Goal: Task Accomplishment & Management: Complete application form

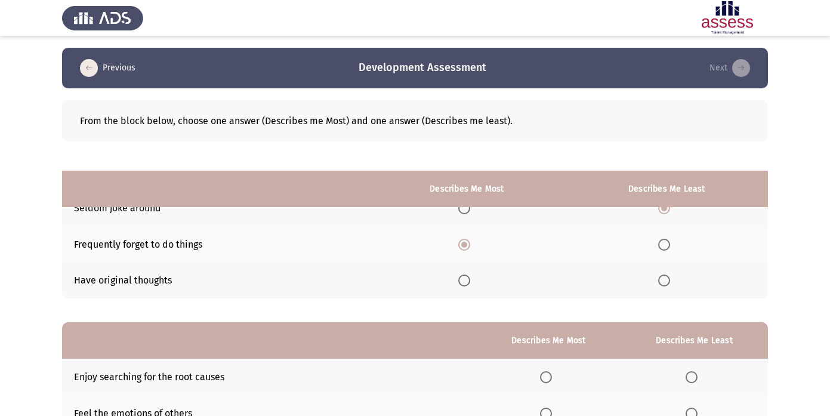
scroll to position [135, 0]
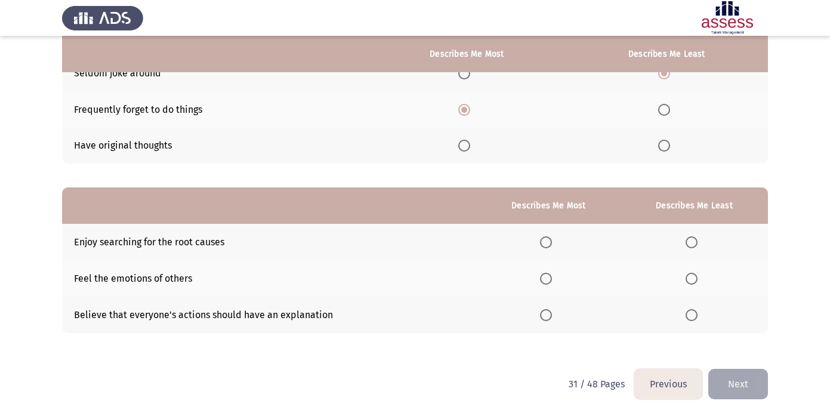
click at [699, 239] on label "Select an option" at bounding box center [693, 242] width 17 height 12
click at [697, 239] on input "Select an option" at bounding box center [691, 242] width 12 height 12
click at [551, 320] on th at bounding box center [549, 314] width 144 height 36
click at [548, 314] on span "Select an option" at bounding box center [546, 315] width 12 height 12
click at [548, 314] on input "Select an option" at bounding box center [546, 315] width 12 height 12
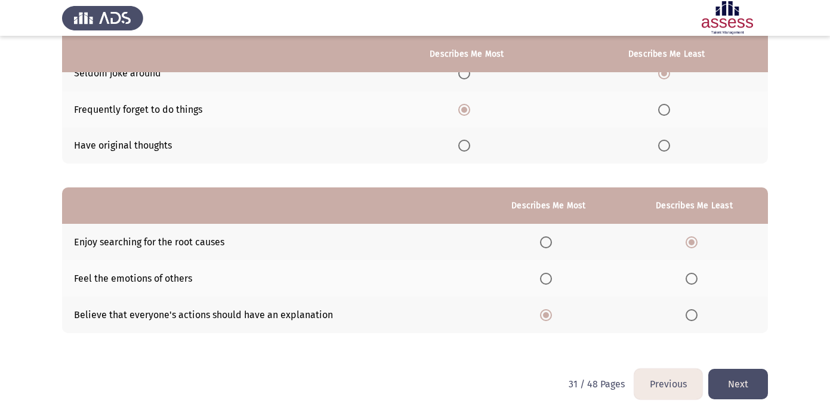
click at [750, 383] on button "Next" at bounding box center [738, 384] width 60 height 30
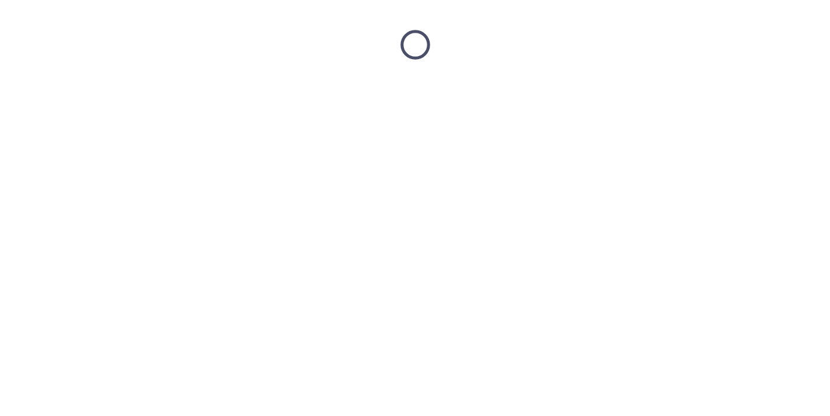
scroll to position [0, 0]
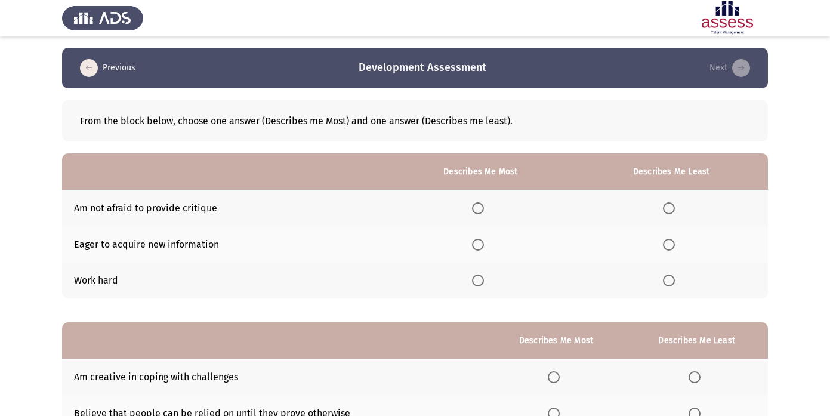
click at [481, 281] on span "Select an option" at bounding box center [478, 280] width 12 height 12
click at [481, 281] on input "Select an option" at bounding box center [478, 280] width 12 height 12
click at [666, 242] on span "Select an option" at bounding box center [669, 245] width 12 height 12
click at [666, 242] on input "Select an option" at bounding box center [669, 245] width 12 height 12
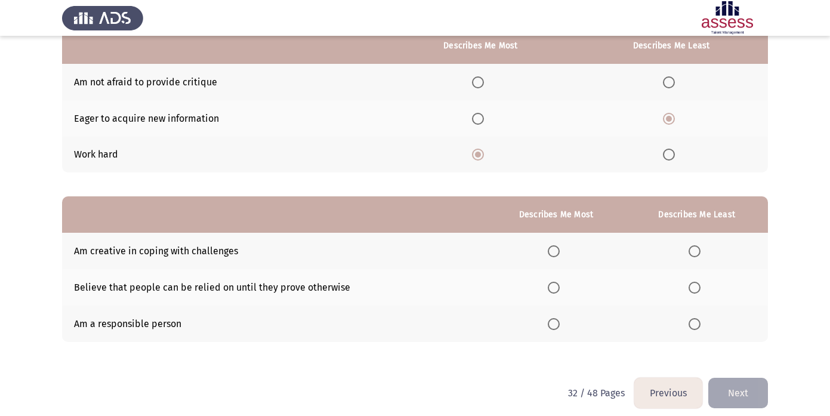
scroll to position [127, 0]
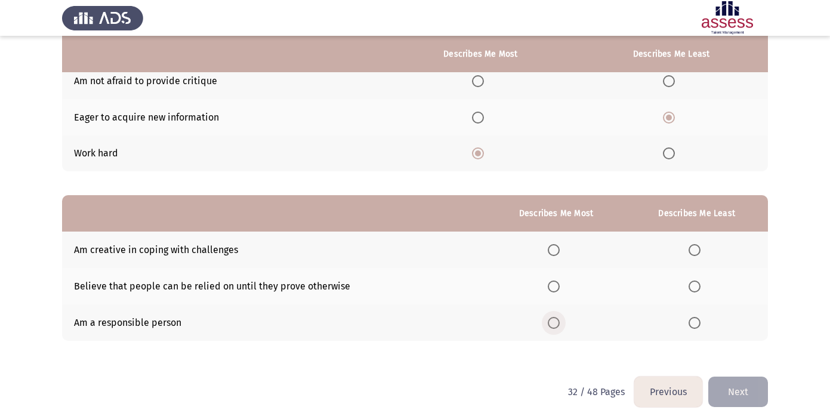
click at [557, 324] on span "Select an option" at bounding box center [553, 323] width 12 height 12
click at [557, 324] on input "Select an option" at bounding box center [553, 323] width 12 height 12
click at [695, 292] on th at bounding box center [696, 286] width 143 height 36
click at [696, 284] on span "Select an option" at bounding box center [694, 286] width 12 height 12
click at [696, 284] on input "Select an option" at bounding box center [694, 286] width 12 height 12
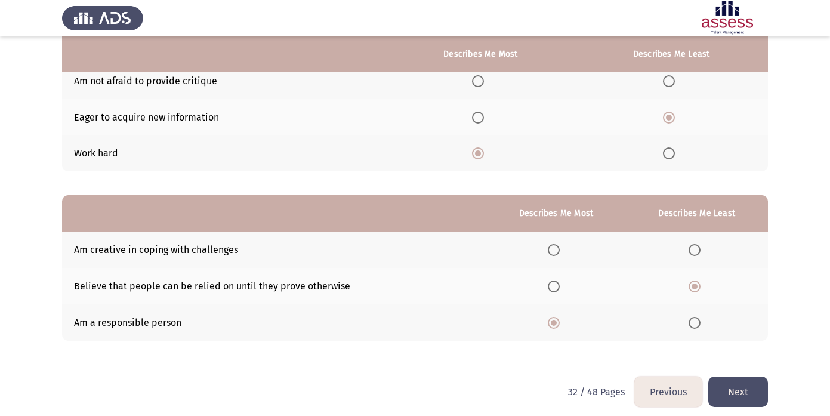
click at [734, 383] on button "Next" at bounding box center [738, 391] width 60 height 30
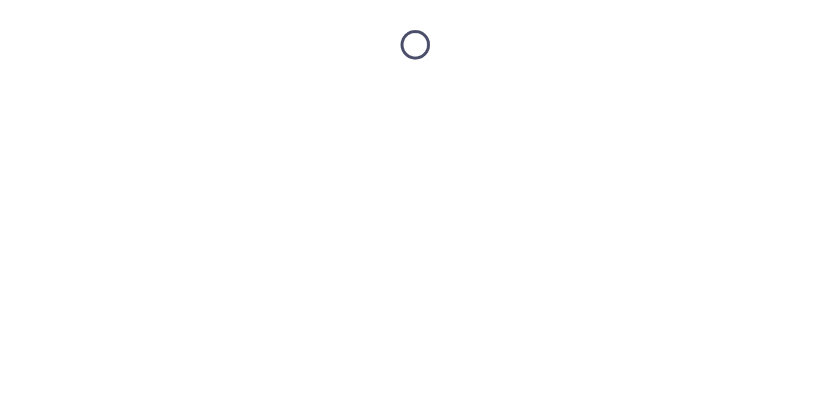
scroll to position [0, 0]
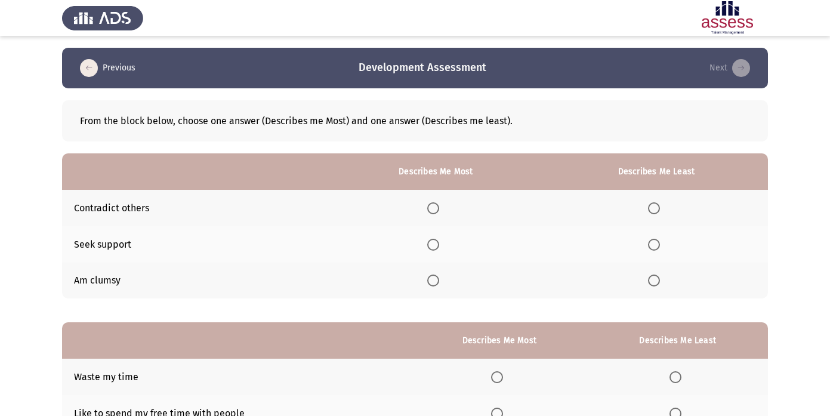
click at [436, 274] on span "Select an option" at bounding box center [433, 280] width 12 height 12
click at [436, 274] on input "Select an option" at bounding box center [433, 280] width 12 height 12
click at [654, 203] on span "Select an option" at bounding box center [654, 208] width 12 height 12
click at [654, 203] on input "Select an option" at bounding box center [654, 208] width 12 height 12
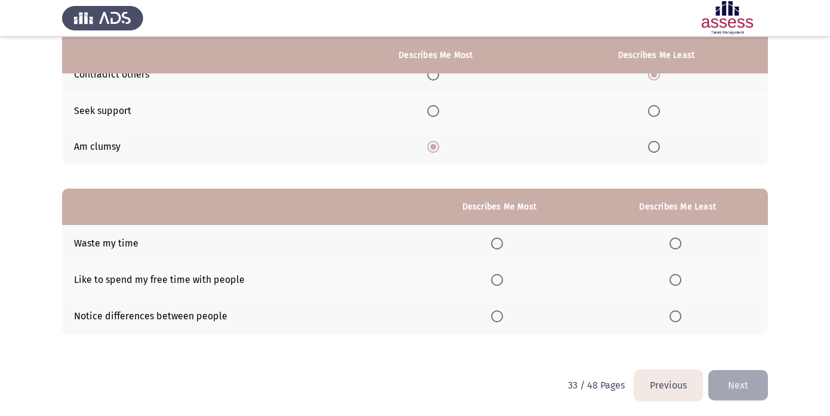
scroll to position [135, 0]
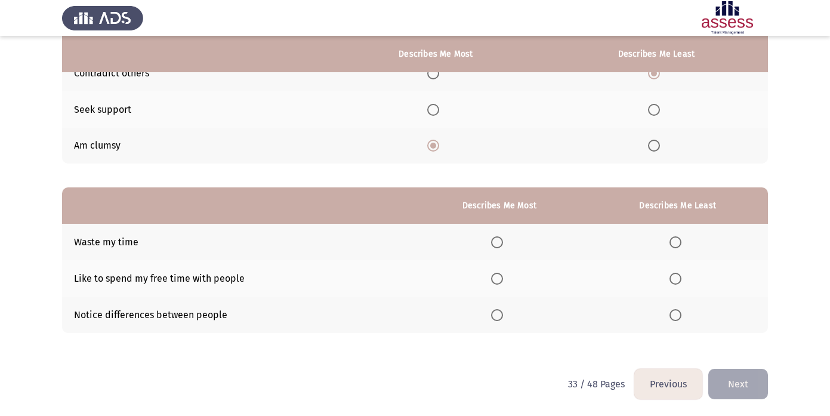
click at [672, 242] on span "Select an option" at bounding box center [675, 242] width 12 height 12
click at [672, 242] on input "Select an option" at bounding box center [675, 242] width 12 height 12
click at [503, 317] on span "Select an option" at bounding box center [497, 315] width 12 height 12
click at [503, 317] on input "Select an option" at bounding box center [497, 315] width 12 height 12
click at [740, 391] on button "Next" at bounding box center [738, 384] width 60 height 30
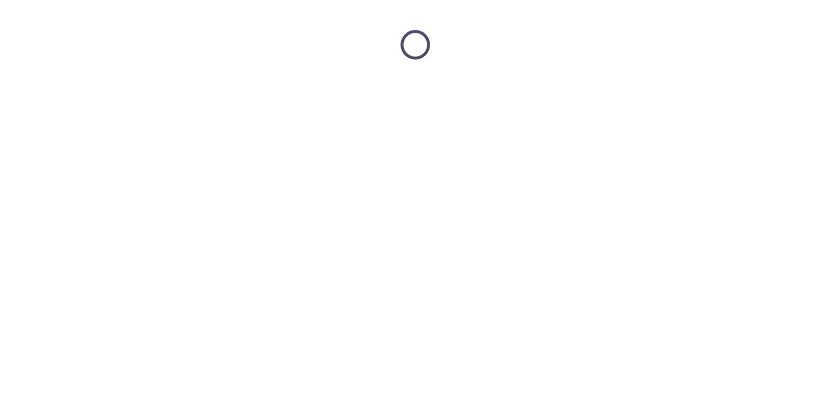
scroll to position [0, 0]
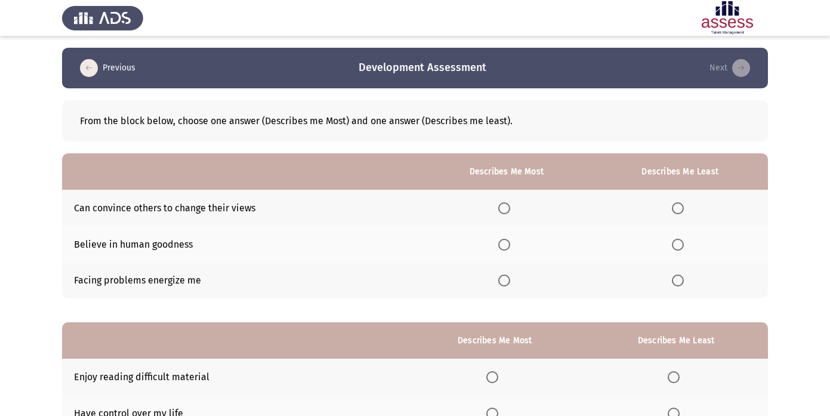
click at [682, 274] on mat-radio-button "Select an option" at bounding box center [680, 280] width 17 height 13
click at [681, 279] on span "Select an option" at bounding box center [678, 280] width 12 height 12
click at [681, 279] on input "Select an option" at bounding box center [678, 280] width 12 height 12
click at [510, 211] on span "Select an option" at bounding box center [504, 208] width 12 height 12
click at [510, 211] on input "Select an option" at bounding box center [504, 208] width 12 height 12
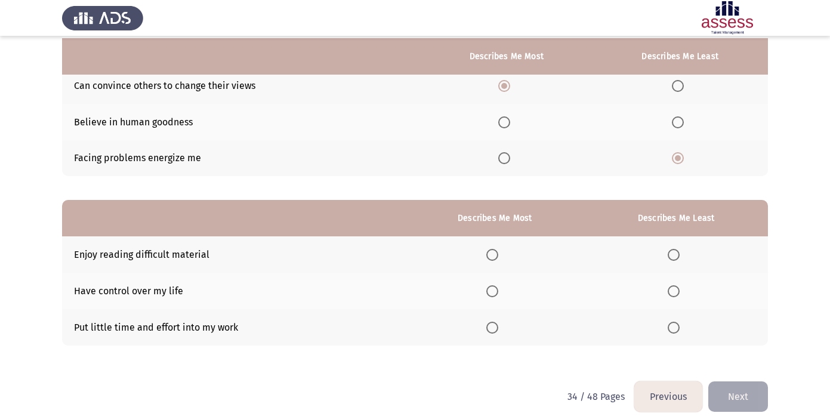
scroll to position [128, 0]
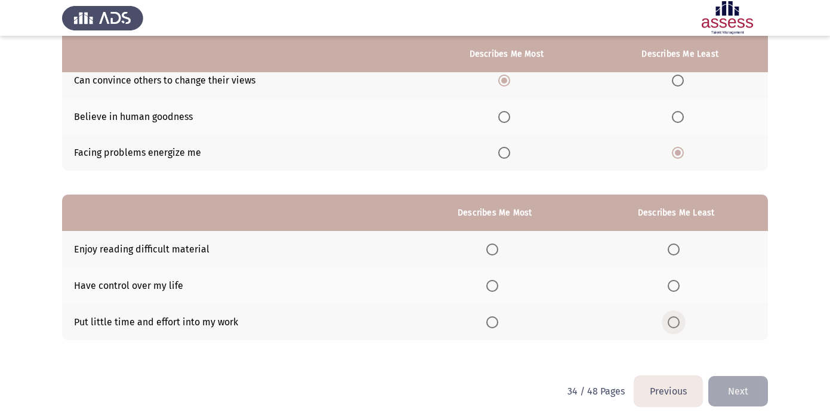
click at [679, 318] on span "Select an option" at bounding box center [673, 322] width 12 height 12
click at [679, 318] on input "Select an option" at bounding box center [673, 322] width 12 height 12
click at [498, 287] on span "Select an option" at bounding box center [492, 286] width 12 height 12
click at [498, 287] on input "Select an option" at bounding box center [492, 286] width 12 height 12
click at [734, 388] on button "Next" at bounding box center [738, 391] width 60 height 30
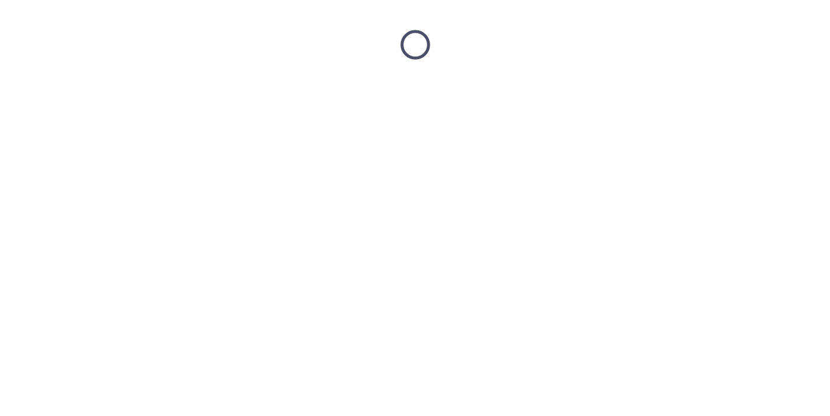
scroll to position [0, 0]
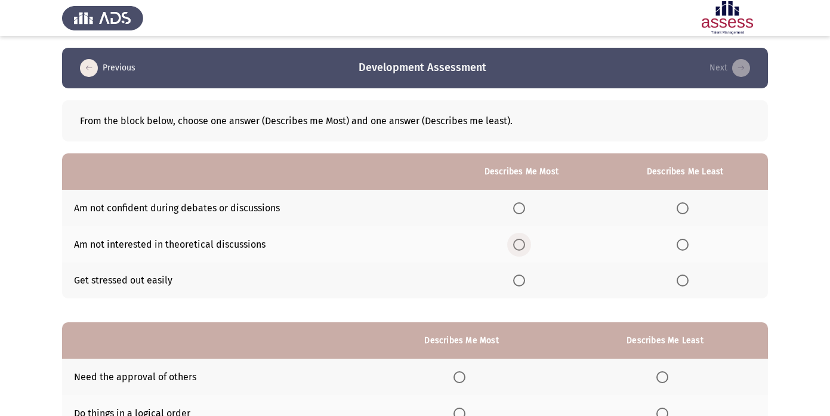
click at [521, 247] on span "Select an option" at bounding box center [519, 245] width 12 height 12
click at [521, 247] on input "Select an option" at bounding box center [519, 245] width 12 height 12
click at [687, 206] on span "Select an option" at bounding box center [682, 208] width 12 height 12
click at [687, 206] on input "Select an option" at bounding box center [682, 208] width 12 height 12
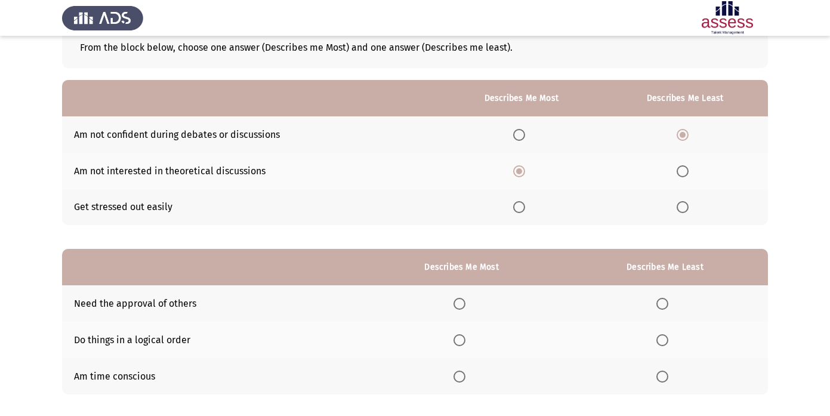
scroll to position [135, 0]
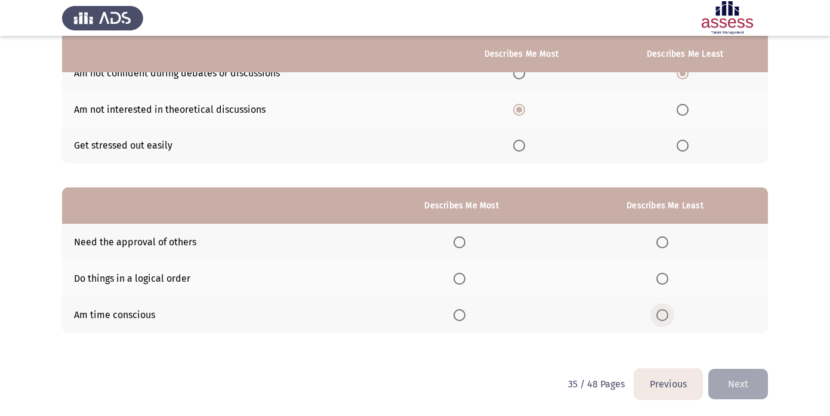
click at [667, 311] on span "Select an option" at bounding box center [662, 315] width 12 height 12
click at [667, 311] on input "Select an option" at bounding box center [662, 315] width 12 height 12
click at [454, 279] on th at bounding box center [461, 278] width 200 height 36
click at [464, 278] on span "Select an option" at bounding box center [459, 279] width 12 height 12
click at [464, 278] on input "Select an option" at bounding box center [459, 279] width 12 height 12
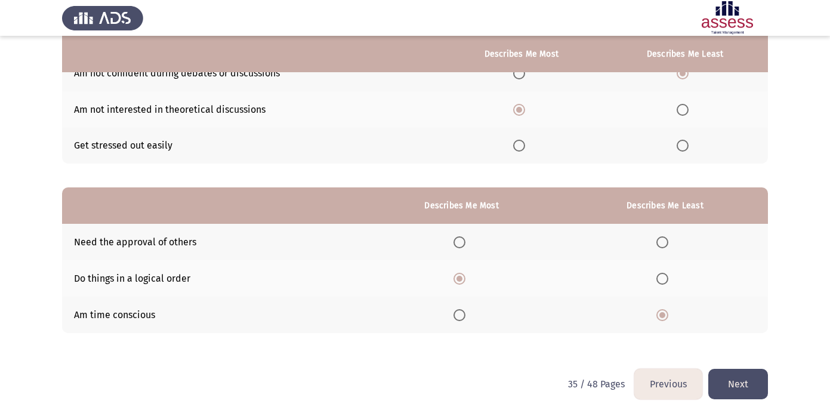
click at [736, 380] on button "Next" at bounding box center [738, 384] width 60 height 30
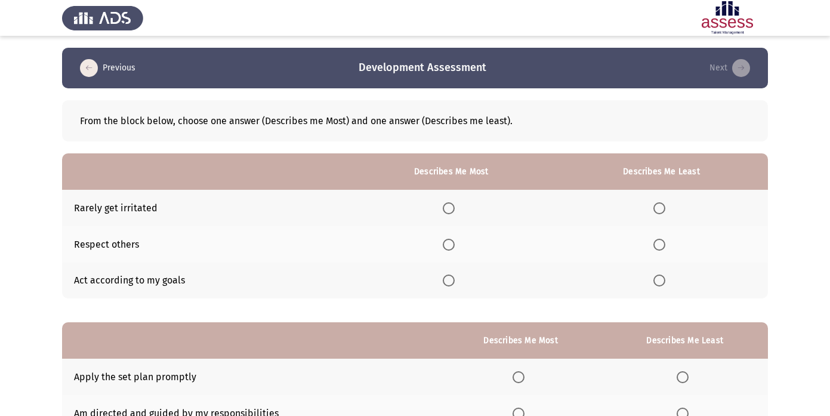
click at [448, 243] on span "Select an option" at bounding box center [449, 245] width 12 height 12
click at [448, 243] on input "Select an option" at bounding box center [449, 245] width 12 height 12
click at [664, 206] on span "Select an option" at bounding box center [659, 208] width 12 height 12
click at [664, 206] on input "Select an option" at bounding box center [659, 208] width 12 height 12
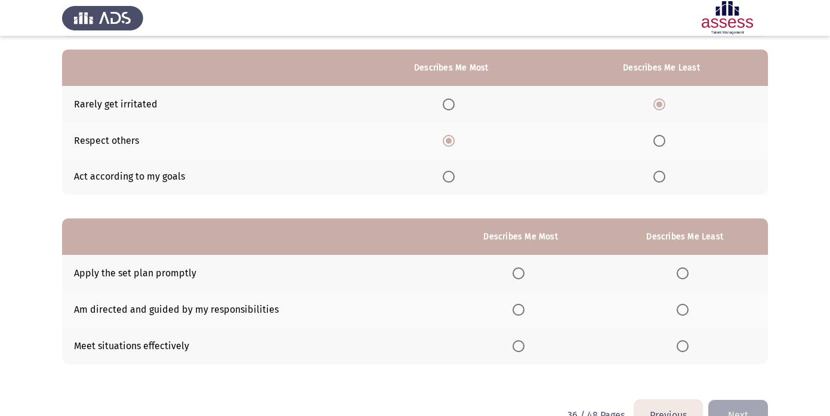
scroll to position [135, 0]
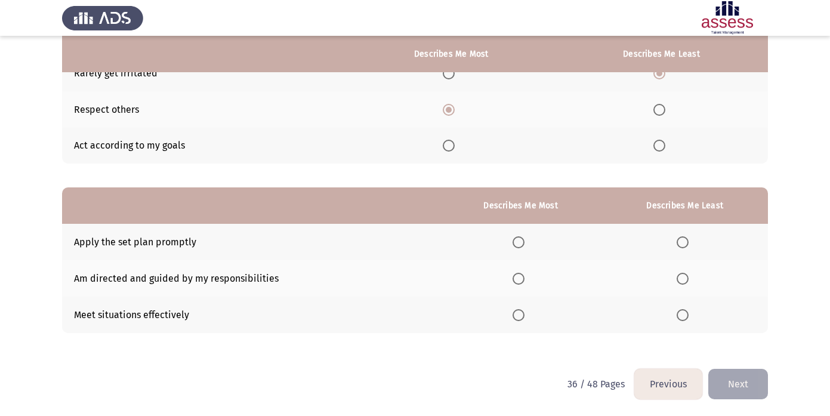
click at [684, 233] on th at bounding box center [684, 242] width 166 height 36
click at [683, 239] on span "Select an option" at bounding box center [682, 242] width 12 height 12
click at [683, 239] on input "Select an option" at bounding box center [682, 242] width 12 height 12
click at [521, 274] on span "Select an option" at bounding box center [518, 279] width 12 height 12
click at [521, 274] on input "Select an option" at bounding box center [518, 279] width 12 height 12
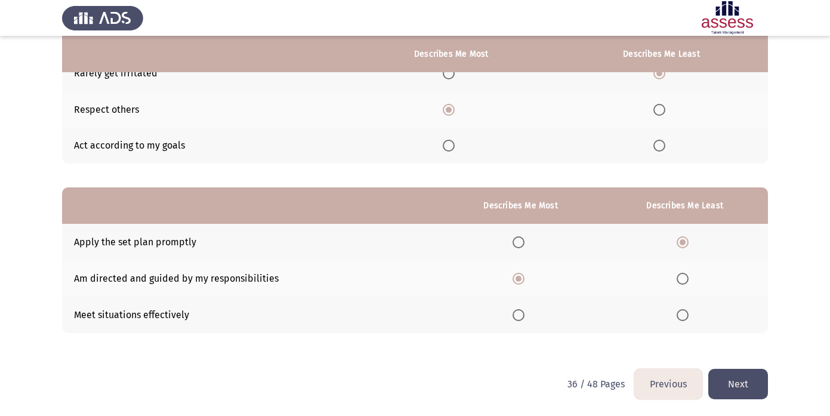
click at [735, 378] on button "Next" at bounding box center [738, 384] width 60 height 30
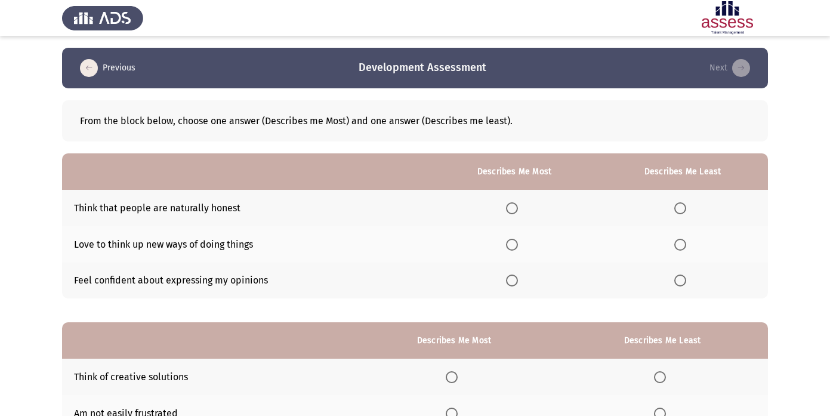
click at [516, 287] on th at bounding box center [514, 280] width 166 height 36
click at [515, 286] on th at bounding box center [514, 280] width 166 height 36
click at [515, 284] on span "Select an option" at bounding box center [512, 280] width 12 height 12
click at [515, 284] on input "Select an option" at bounding box center [512, 280] width 12 height 12
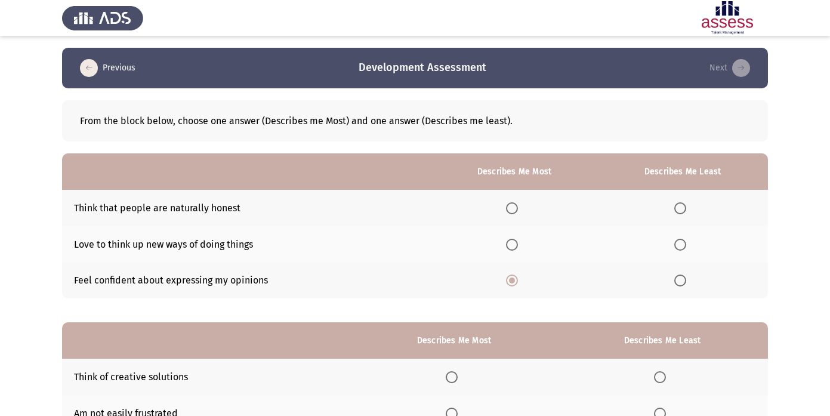
click at [677, 206] on span "Select an option" at bounding box center [680, 208] width 12 height 12
click at [677, 206] on input "Select an option" at bounding box center [680, 208] width 12 height 12
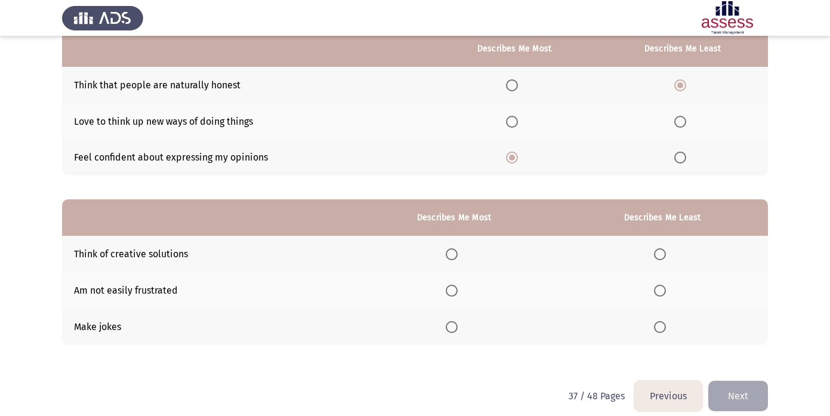
scroll to position [135, 0]
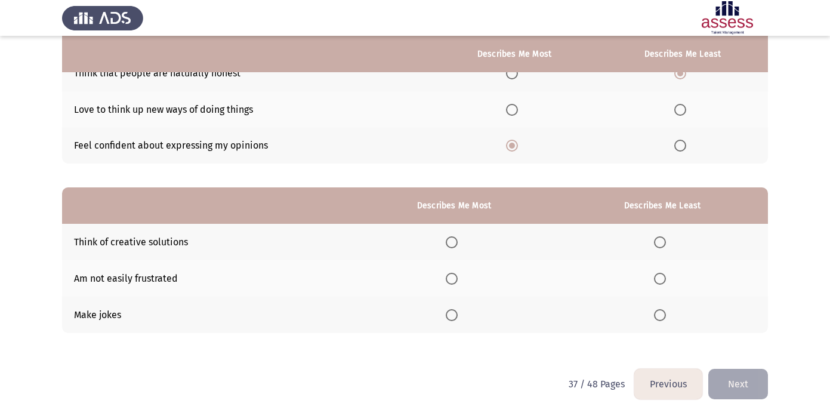
click at [659, 275] on span "Select an option" at bounding box center [660, 279] width 12 height 12
click at [659, 275] on input "Select an option" at bounding box center [660, 279] width 12 height 12
click at [455, 315] on span "Select an option" at bounding box center [452, 315] width 12 height 12
click at [455, 315] on input "Select an option" at bounding box center [452, 315] width 12 height 12
click at [738, 383] on button "Next" at bounding box center [738, 384] width 60 height 30
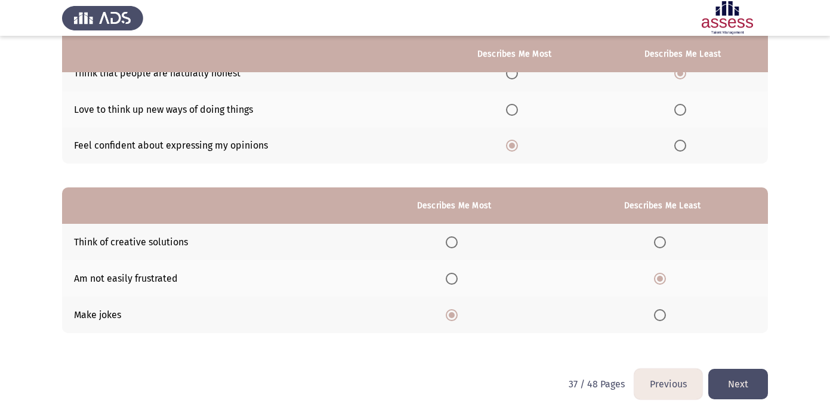
scroll to position [0, 0]
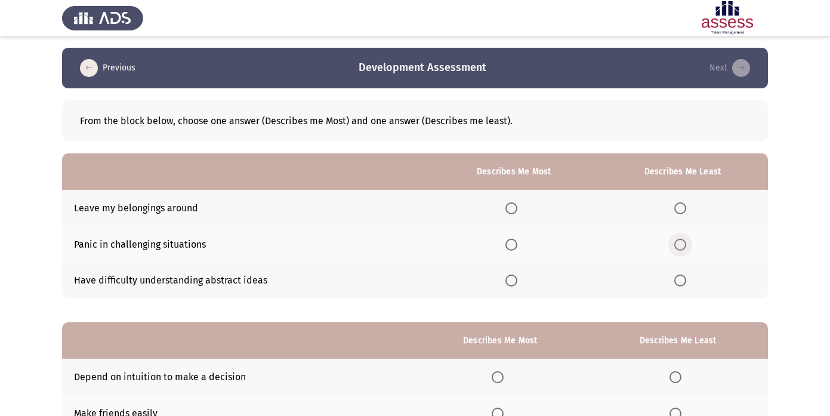
click at [680, 247] on span "Select an option" at bounding box center [680, 245] width 12 height 12
click at [680, 247] on input "Select an option" at bounding box center [680, 245] width 12 height 12
click at [512, 205] on span "Select an option" at bounding box center [511, 208] width 12 height 12
click at [512, 205] on input "Select an option" at bounding box center [511, 208] width 12 height 12
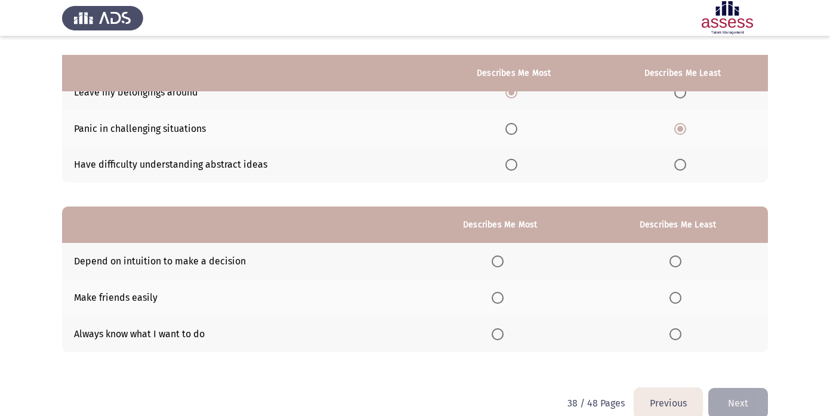
scroll to position [135, 0]
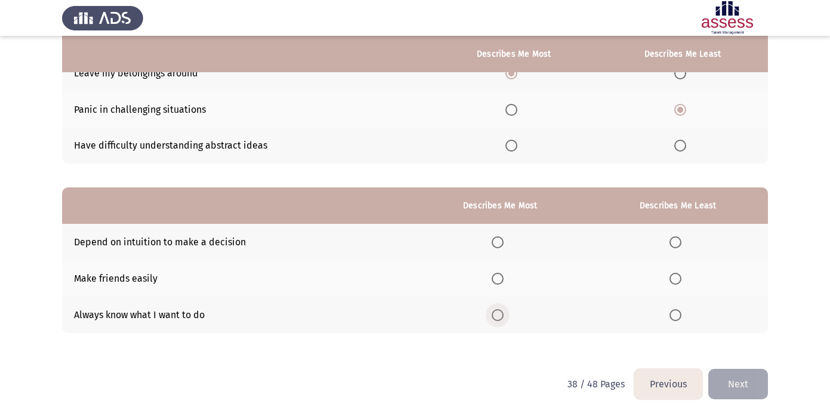
click at [503, 313] on span "Select an option" at bounding box center [497, 315] width 12 height 12
click at [503, 313] on input "Select an option" at bounding box center [497, 315] width 12 height 12
click at [676, 277] on span "Select an option" at bounding box center [675, 279] width 12 height 12
click at [676, 277] on input "Select an option" at bounding box center [675, 279] width 12 height 12
click at [503, 242] on span "Select an option" at bounding box center [497, 242] width 12 height 12
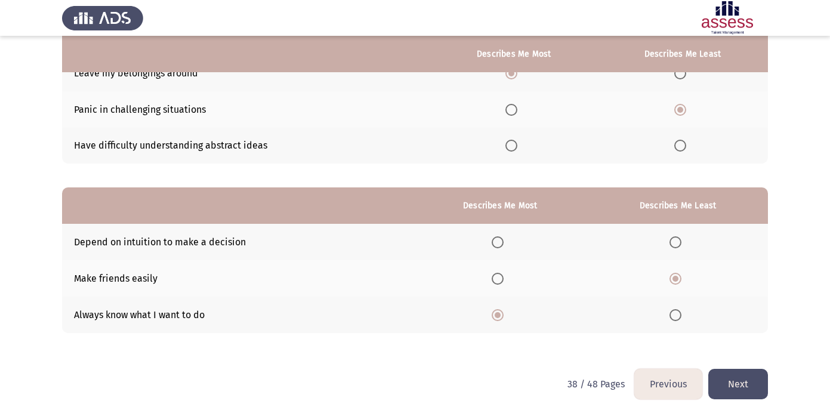
click at [503, 242] on input "Select an option" at bounding box center [497, 242] width 12 height 12
click at [741, 369] on button "Next" at bounding box center [738, 384] width 60 height 30
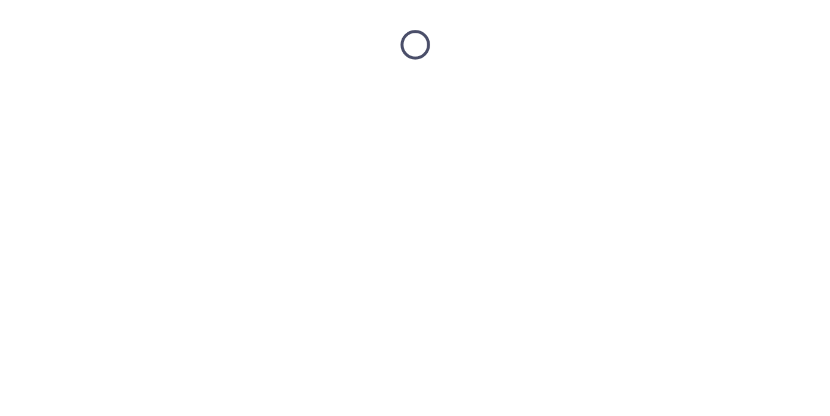
scroll to position [0, 0]
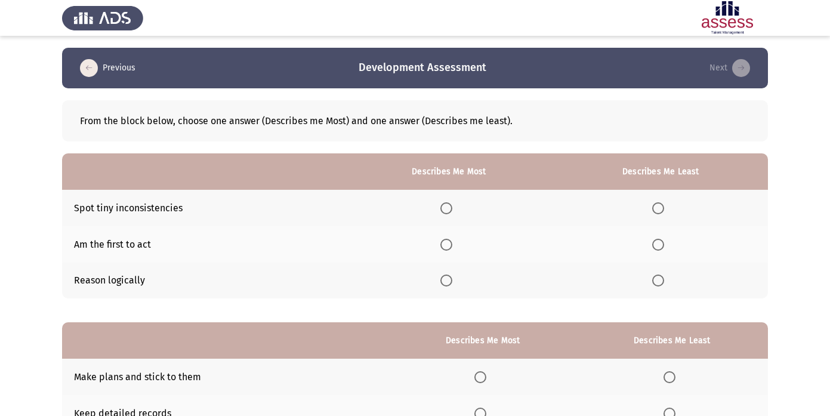
click at [659, 204] on span "Select an option" at bounding box center [658, 208] width 12 height 12
click at [659, 204] on input "Select an option" at bounding box center [658, 208] width 12 height 12
click at [446, 282] on span "Select an option" at bounding box center [446, 280] width 12 height 12
click at [446, 282] on input "Select an option" at bounding box center [446, 280] width 12 height 12
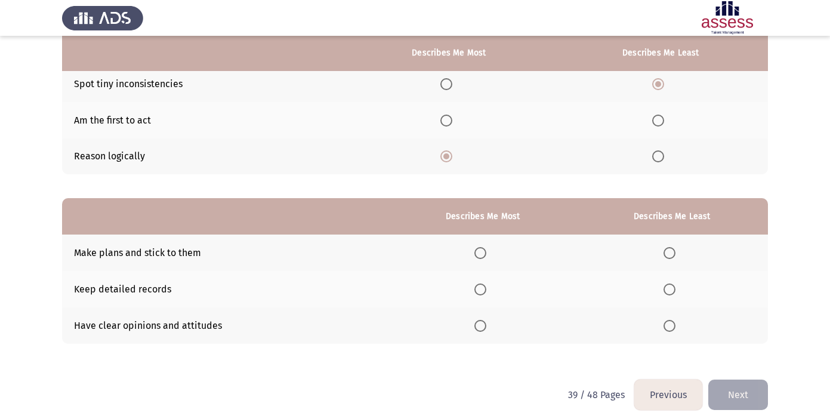
scroll to position [133, 0]
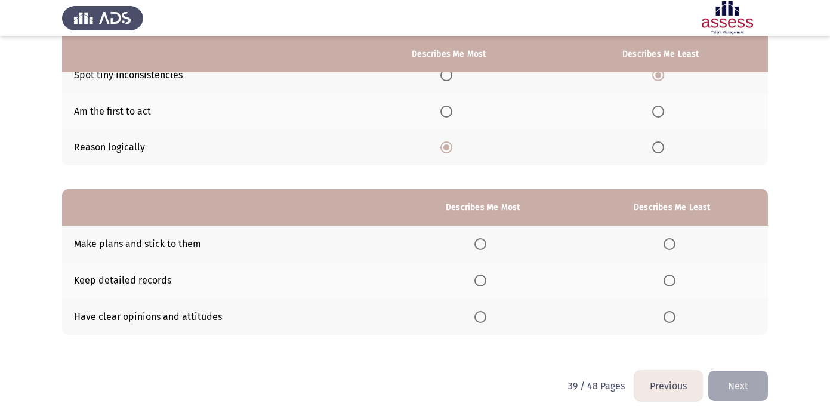
click at [672, 279] on span "Select an option" at bounding box center [669, 280] width 12 height 12
click at [672, 279] on input "Select an option" at bounding box center [669, 280] width 12 height 12
click at [485, 314] on span "Select an option" at bounding box center [480, 317] width 12 height 12
click at [485, 314] on input "Select an option" at bounding box center [480, 317] width 12 height 12
click at [732, 392] on button "Next" at bounding box center [738, 385] width 60 height 30
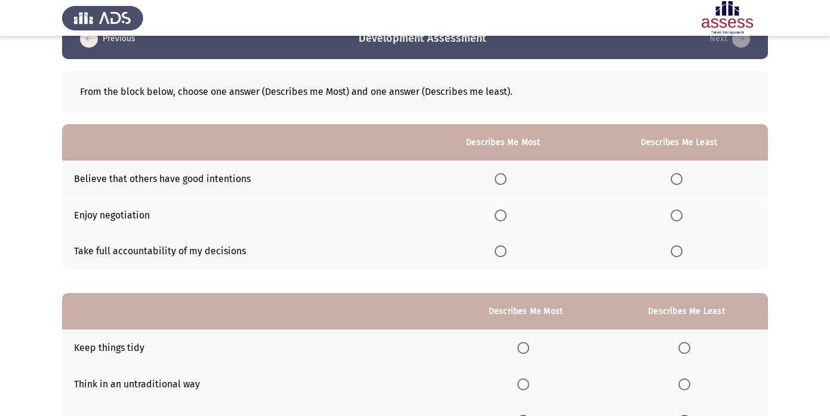
scroll to position [13, 0]
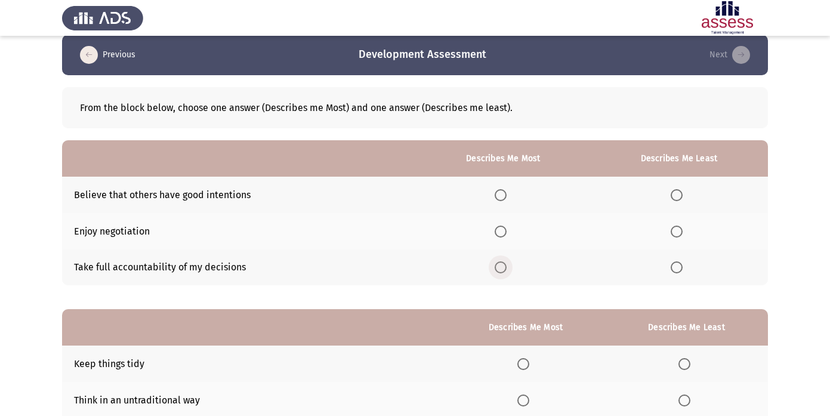
click at [499, 262] on span "Select an option" at bounding box center [500, 267] width 12 height 12
click at [499, 262] on input "Select an option" at bounding box center [500, 267] width 12 height 12
click at [681, 199] on span "Select an option" at bounding box center [676, 195] width 12 height 12
click at [681, 199] on input "Select an option" at bounding box center [676, 195] width 12 height 12
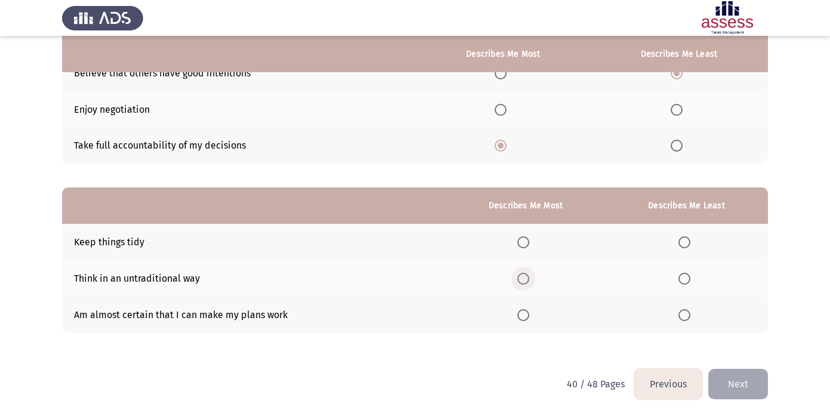
click at [532, 281] on label "Select an option" at bounding box center [525, 279] width 17 height 12
click at [529, 281] on input "Select an option" at bounding box center [523, 279] width 12 height 12
click at [689, 315] on span "Select an option" at bounding box center [684, 315] width 12 height 12
click at [689, 315] on input "Select an option" at bounding box center [684, 315] width 12 height 12
click at [756, 380] on button "Next" at bounding box center [738, 384] width 60 height 30
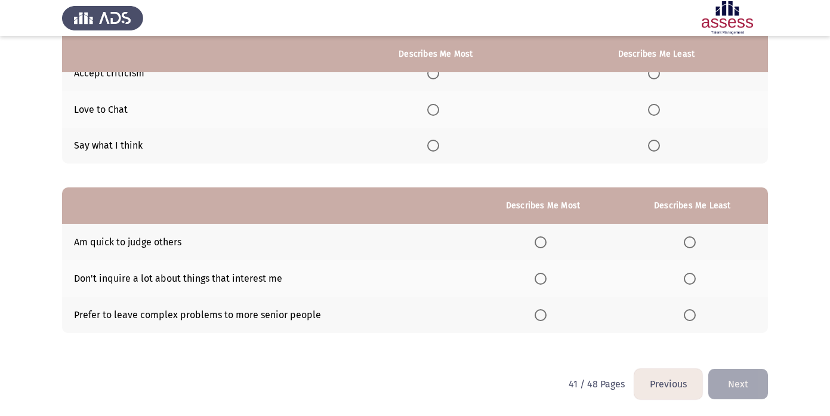
click at [663, 382] on button "Previous" at bounding box center [668, 384] width 68 height 30
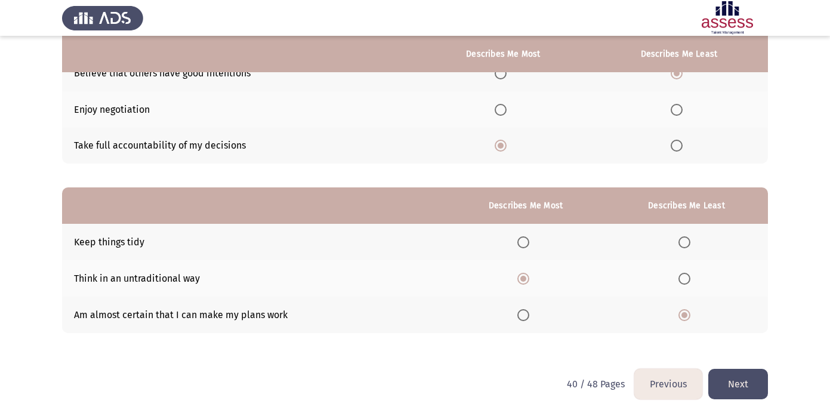
click at [735, 383] on button "Next" at bounding box center [738, 384] width 60 height 30
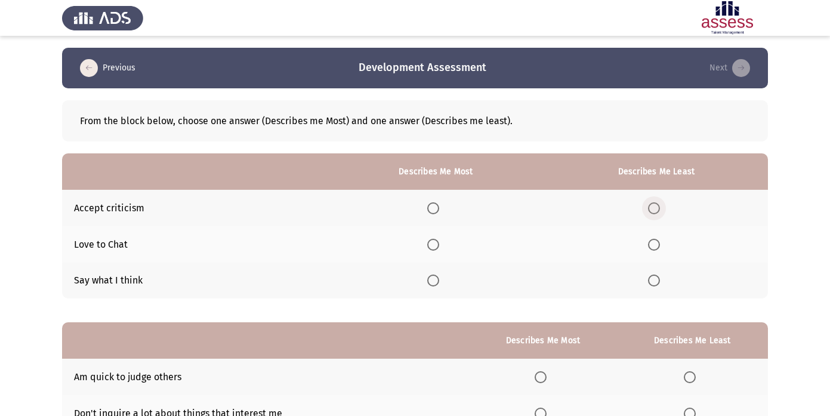
click at [653, 208] on span "Select an option" at bounding box center [654, 208] width 12 height 12
click at [653, 208] on input "Select an option" at bounding box center [654, 208] width 12 height 12
click at [439, 276] on span "Select an option" at bounding box center [433, 280] width 12 height 12
click at [439, 276] on input "Select an option" at bounding box center [433, 280] width 12 height 12
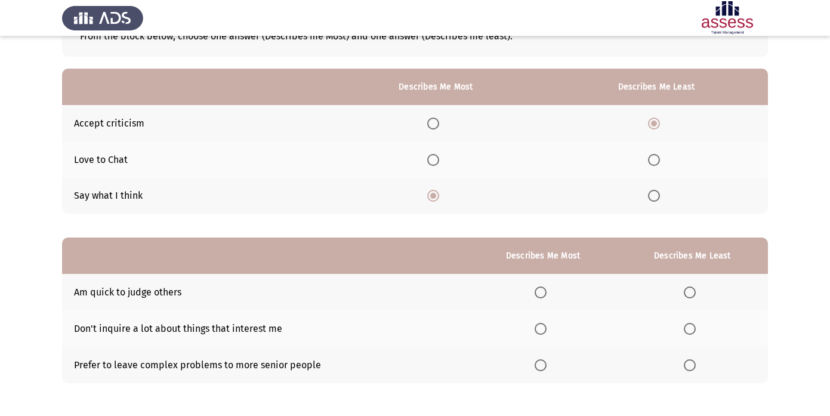
scroll to position [87, 0]
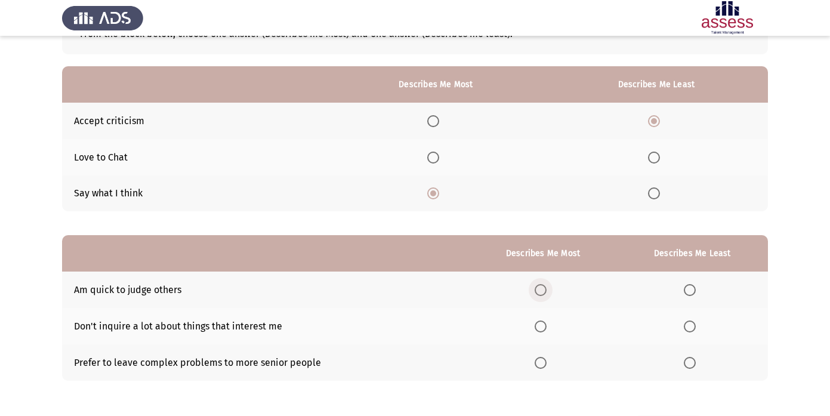
click at [540, 287] on span "Select an option" at bounding box center [540, 290] width 12 height 12
click at [540, 287] on input "Select an option" at bounding box center [540, 290] width 12 height 12
click at [688, 321] on span "Select an option" at bounding box center [689, 326] width 12 height 12
click at [688, 321] on input "Select an option" at bounding box center [689, 326] width 12 height 12
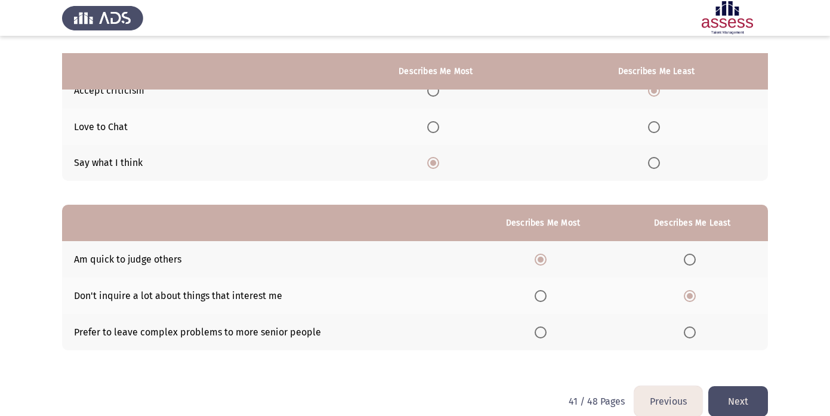
scroll to position [135, 0]
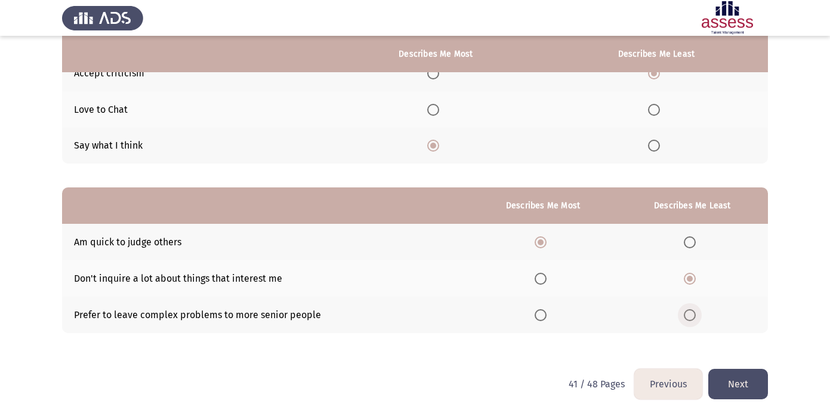
click at [693, 316] on span "Select an option" at bounding box center [689, 315] width 12 height 12
click at [693, 316] on input "Select an option" at bounding box center [689, 315] width 12 height 12
click at [741, 385] on button "Next" at bounding box center [738, 384] width 60 height 30
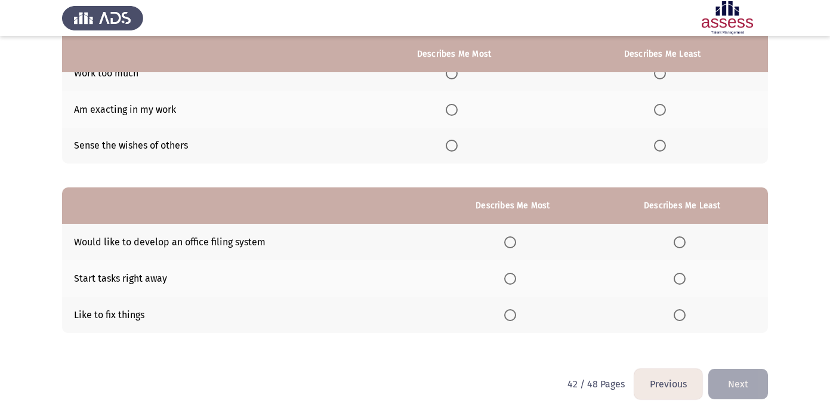
click at [658, 384] on button "Previous" at bounding box center [668, 384] width 68 height 30
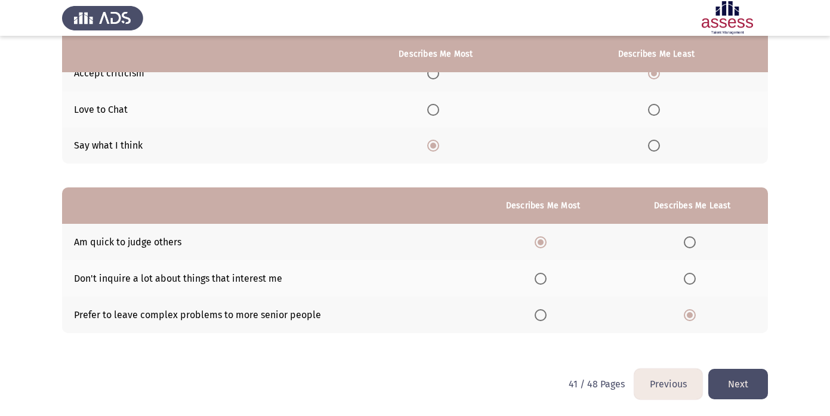
click at [691, 279] on span "Select an option" at bounding box center [689, 279] width 12 height 12
click at [691, 279] on input "Select an option" at bounding box center [689, 279] width 12 height 12
click at [739, 379] on button "Next" at bounding box center [738, 384] width 60 height 30
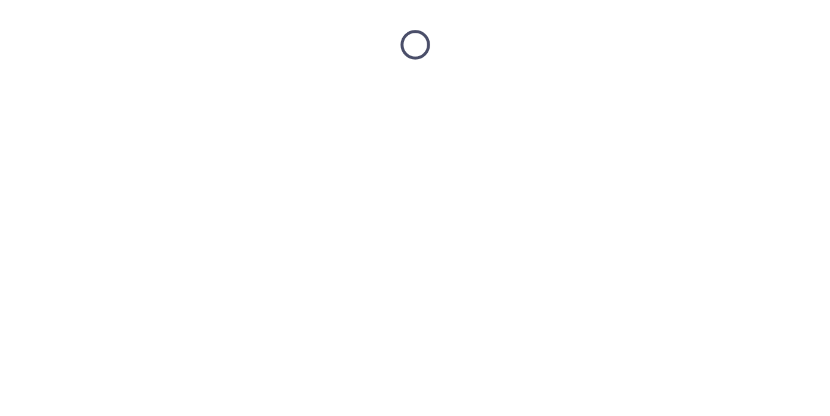
scroll to position [0, 0]
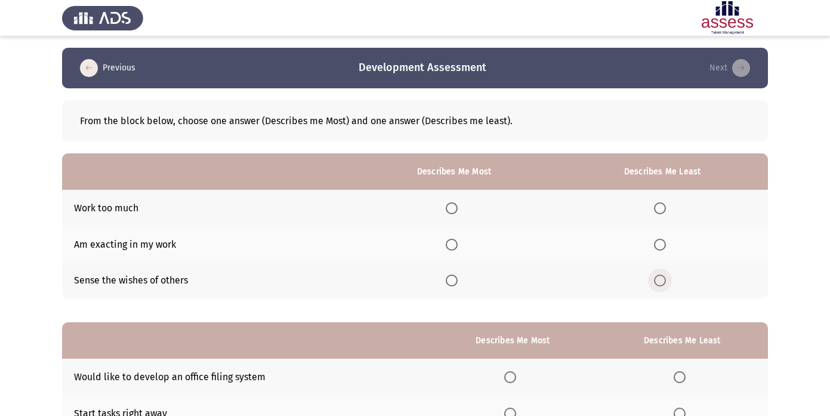
click at [662, 280] on span "Select an option" at bounding box center [660, 280] width 12 height 12
click at [662, 280] on input "Select an option" at bounding box center [660, 280] width 12 height 12
click at [457, 246] on span "Select an option" at bounding box center [452, 245] width 12 height 12
click at [457, 246] on input "Select an option" at bounding box center [452, 245] width 12 height 12
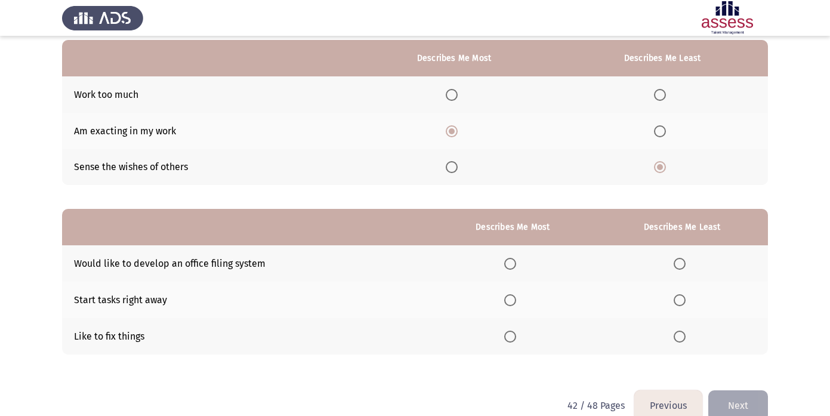
scroll to position [121, 0]
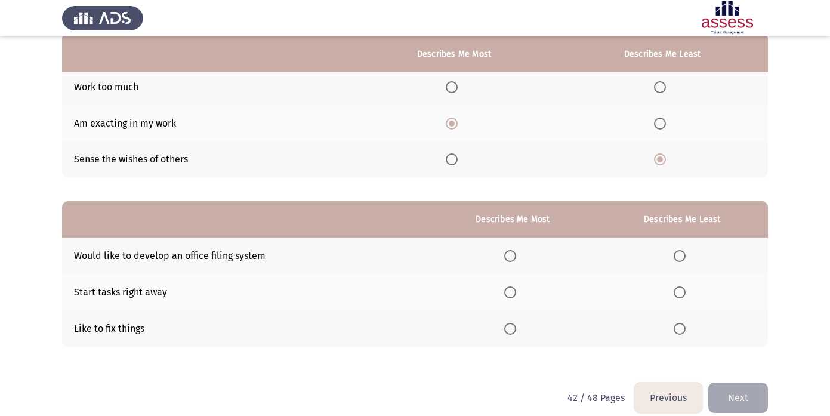
click at [515, 292] on span "Select an option" at bounding box center [510, 292] width 12 height 12
click at [515, 292] on input "Select an option" at bounding box center [510, 292] width 12 height 12
click at [682, 263] on th at bounding box center [681, 255] width 171 height 36
click at [682, 258] on span "Select an option" at bounding box center [679, 256] width 12 height 12
click at [682, 258] on input "Select an option" at bounding box center [679, 256] width 12 height 12
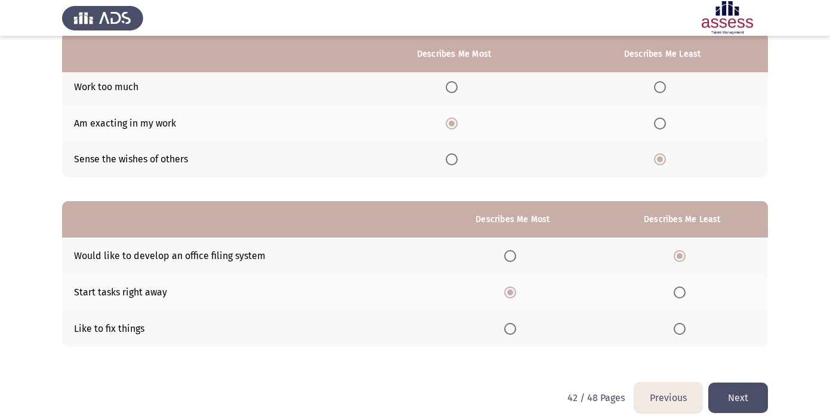
click at [746, 392] on button "Next" at bounding box center [738, 397] width 60 height 30
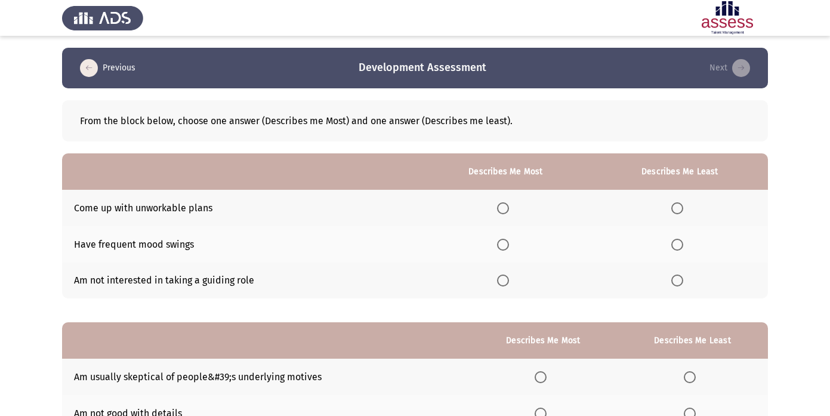
click at [509, 242] on span "Select an option" at bounding box center [503, 245] width 12 height 12
click at [509, 242] on input "Select an option" at bounding box center [503, 245] width 12 height 12
click at [685, 211] on label "Select an option" at bounding box center [679, 208] width 17 height 12
click at [683, 211] on input "Select an option" at bounding box center [677, 208] width 12 height 12
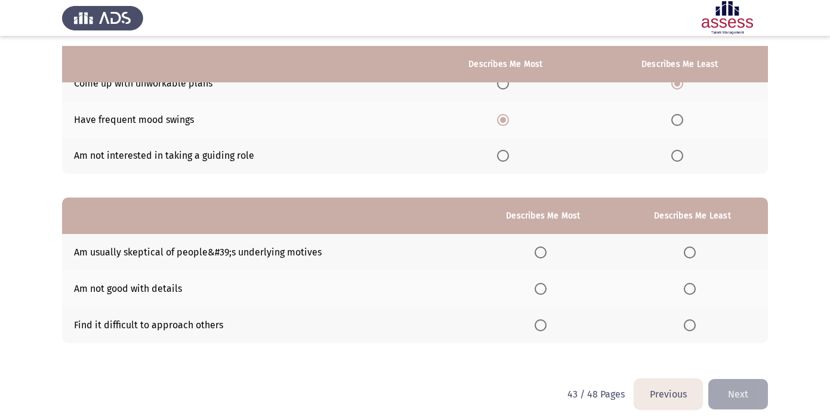
scroll to position [135, 0]
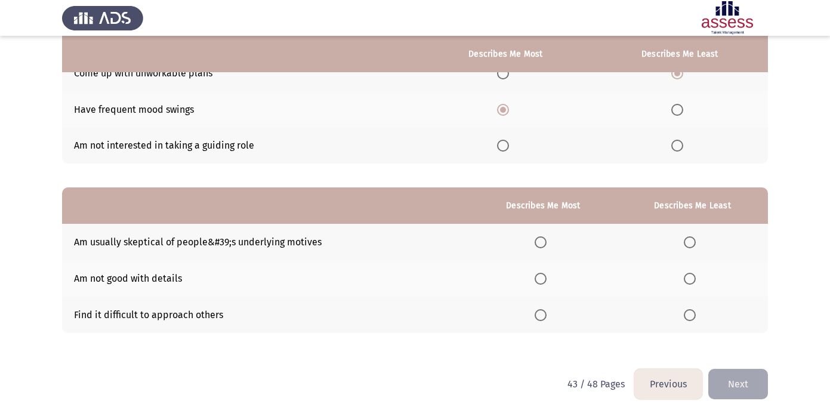
click at [672, 280] on th at bounding box center [692, 278] width 151 height 36
click at [695, 316] on span "Select an option" at bounding box center [689, 315] width 12 height 12
click at [695, 316] on input "Select an option" at bounding box center [689, 315] width 12 height 12
click at [550, 274] on label "Select an option" at bounding box center [542, 279] width 17 height 12
click at [546, 274] on input "Select an option" at bounding box center [540, 279] width 12 height 12
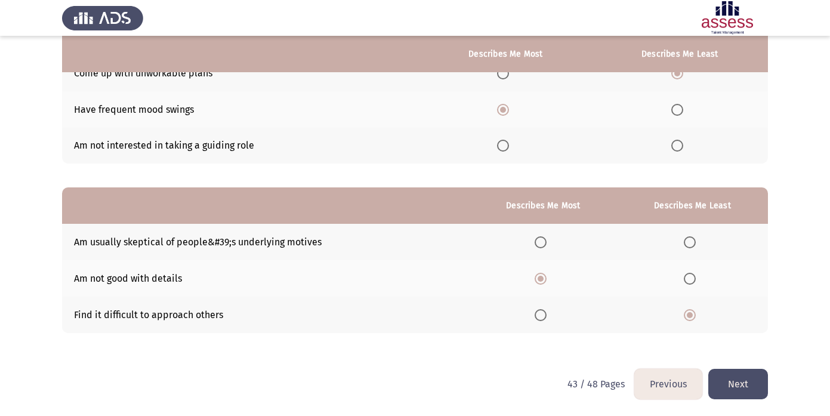
click at [721, 385] on button "Next" at bounding box center [738, 384] width 60 height 30
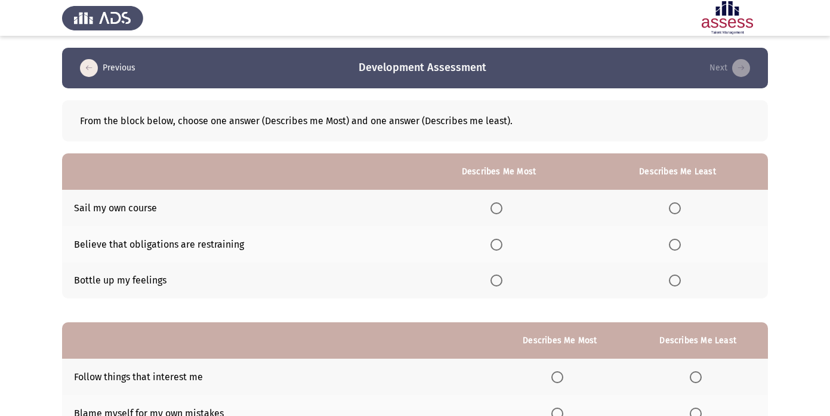
click at [675, 203] on span "Select an option" at bounding box center [675, 208] width 12 height 12
click at [675, 203] on input "Select an option" at bounding box center [675, 208] width 12 height 12
click at [505, 244] on label "Select an option" at bounding box center [498, 245] width 17 height 12
click at [502, 244] on input "Select an option" at bounding box center [496, 245] width 12 height 12
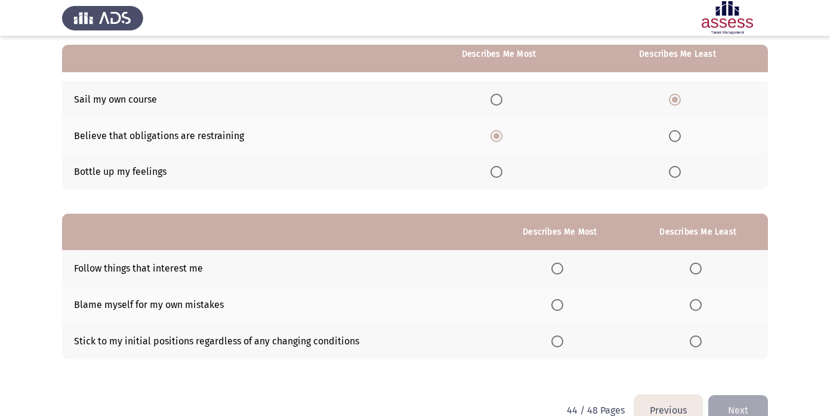
scroll to position [135, 0]
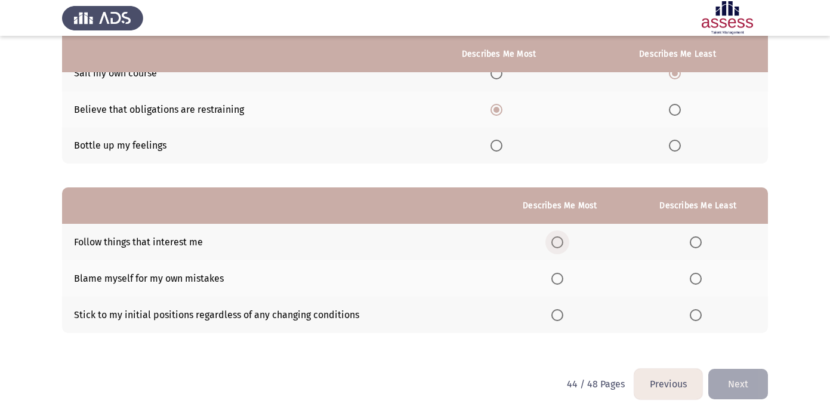
click at [563, 241] on span "Select an option" at bounding box center [557, 242] width 12 height 12
click at [563, 241] on input "Select an option" at bounding box center [557, 242] width 12 height 12
click at [701, 310] on span "Select an option" at bounding box center [695, 315] width 12 height 12
click at [701, 310] on input "Select an option" at bounding box center [695, 315] width 12 height 12
click at [556, 286] on th at bounding box center [559, 278] width 137 height 36
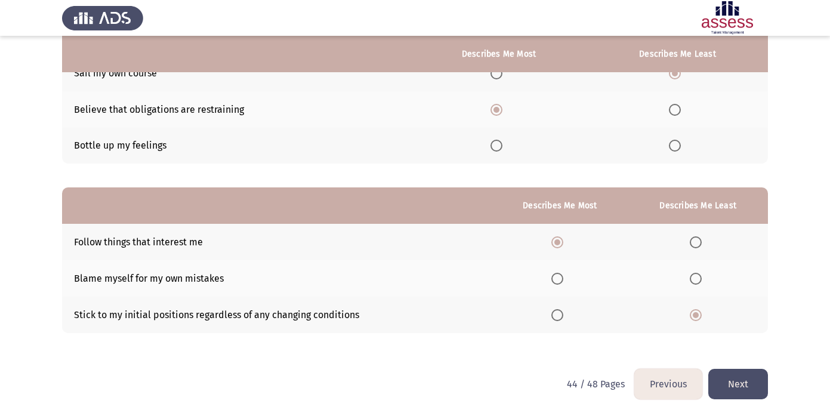
click at [564, 268] on th at bounding box center [559, 278] width 137 height 36
click at [562, 284] on th at bounding box center [559, 278] width 137 height 36
click at [562, 277] on span "Select an option" at bounding box center [557, 279] width 12 height 12
click at [562, 277] on input "Select an option" at bounding box center [557, 279] width 12 height 12
click at [753, 378] on button "Next" at bounding box center [738, 384] width 60 height 30
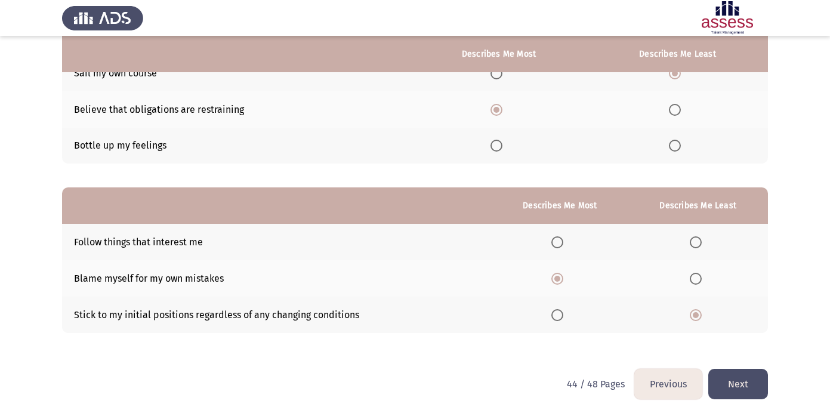
scroll to position [0, 0]
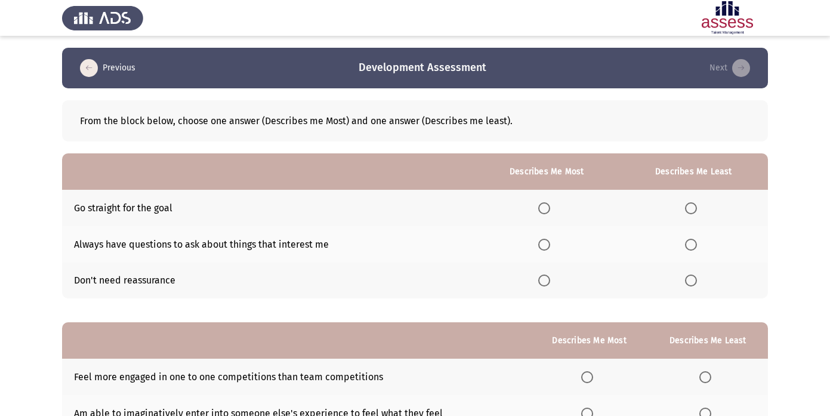
click at [689, 289] on th at bounding box center [693, 280] width 149 height 36
click at [689, 283] on span "Select an option" at bounding box center [691, 280] width 12 height 12
click at [689, 283] on input "Select an option" at bounding box center [691, 280] width 12 height 12
click at [543, 241] on span "Select an option" at bounding box center [544, 245] width 12 height 12
click at [543, 241] on input "Select an option" at bounding box center [544, 245] width 12 height 12
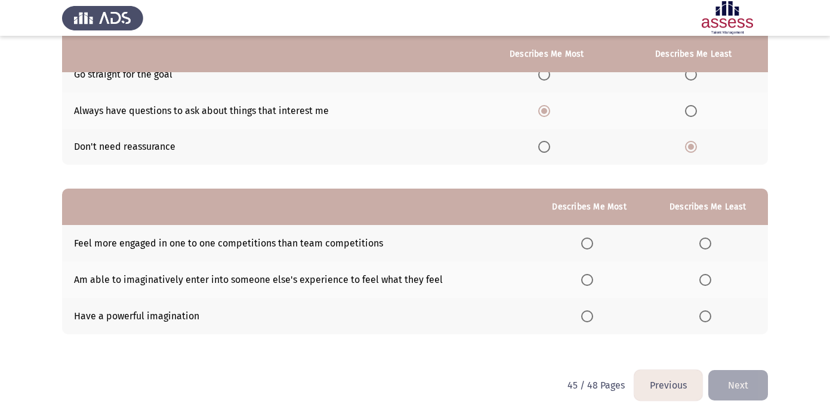
scroll to position [135, 0]
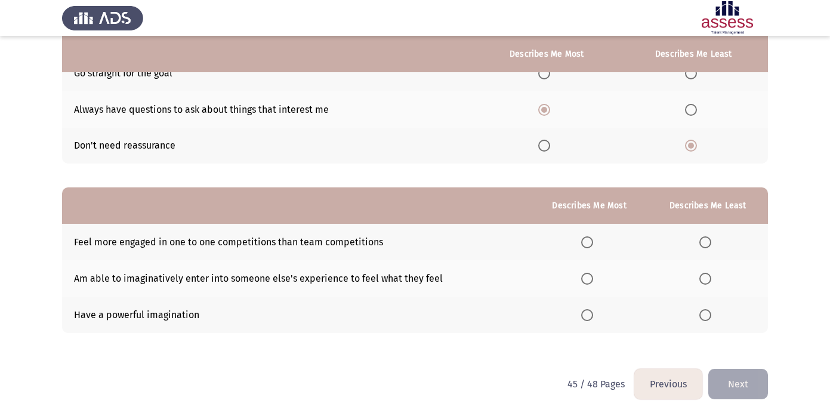
click at [592, 311] on span "Select an option" at bounding box center [587, 315] width 12 height 12
click at [592, 311] on input "Select an option" at bounding box center [587, 315] width 12 height 12
click at [711, 245] on label "Select an option" at bounding box center [707, 242] width 17 height 12
click at [711, 245] on input "Select an option" at bounding box center [705, 242] width 12 height 12
click at [741, 380] on button "Next" at bounding box center [738, 384] width 60 height 30
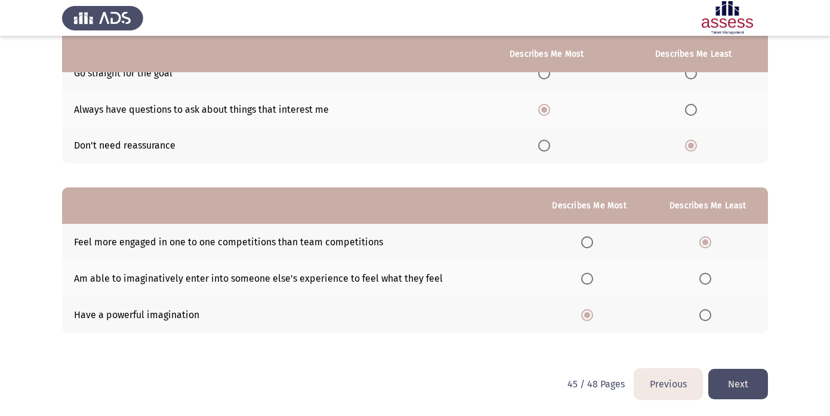
scroll to position [0, 0]
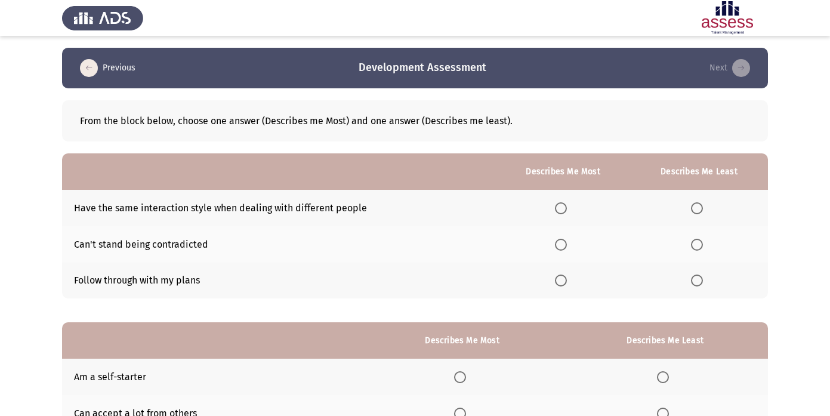
click at [697, 243] on span "Select an option" at bounding box center [697, 245] width 12 height 12
click at [697, 243] on input "Select an option" at bounding box center [697, 245] width 12 height 12
click at [565, 200] on th at bounding box center [563, 208] width 134 height 36
click at [565, 215] on th at bounding box center [563, 208] width 134 height 36
click at [565, 202] on span "Select an option" at bounding box center [561, 208] width 12 height 12
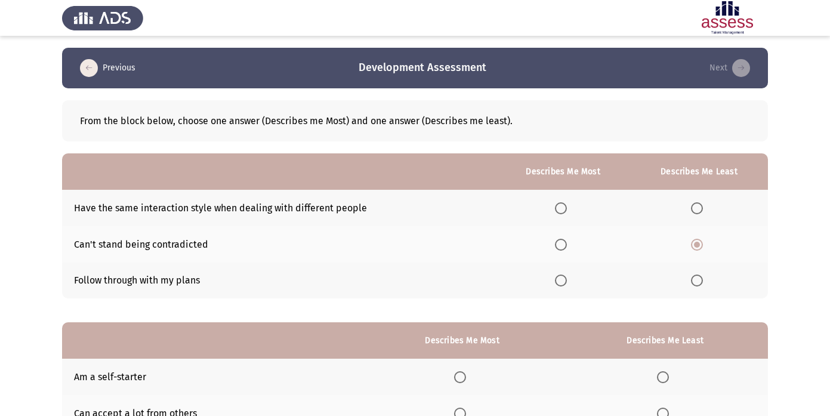
click at [565, 202] on input "Select an option" at bounding box center [561, 208] width 12 height 12
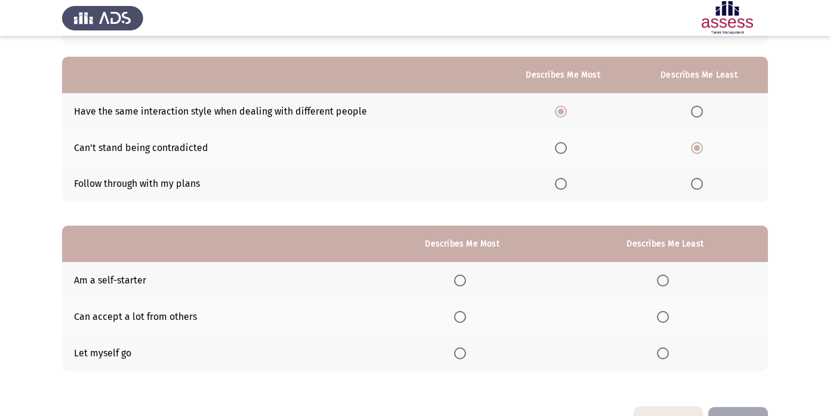
scroll to position [97, 0]
click at [586, 304] on th at bounding box center [665, 316] width 206 height 36
click at [667, 348] on span "Select an option" at bounding box center [663, 353] width 12 height 12
click at [667, 348] on input "Select an option" at bounding box center [663, 353] width 12 height 12
click at [172, 199] on td "Follow through with my plans" at bounding box center [279, 183] width 434 height 36
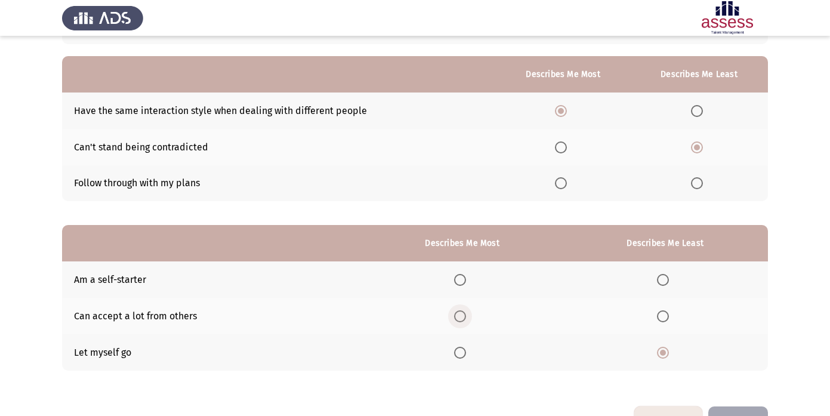
click at [465, 314] on span "Select an option" at bounding box center [460, 316] width 12 height 12
click at [465, 314] on input "Select an option" at bounding box center [460, 316] width 12 height 12
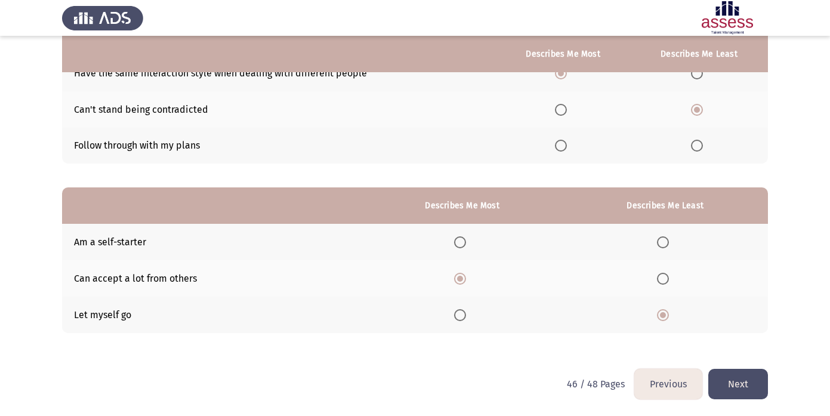
click at [752, 384] on button "Next" at bounding box center [738, 384] width 60 height 30
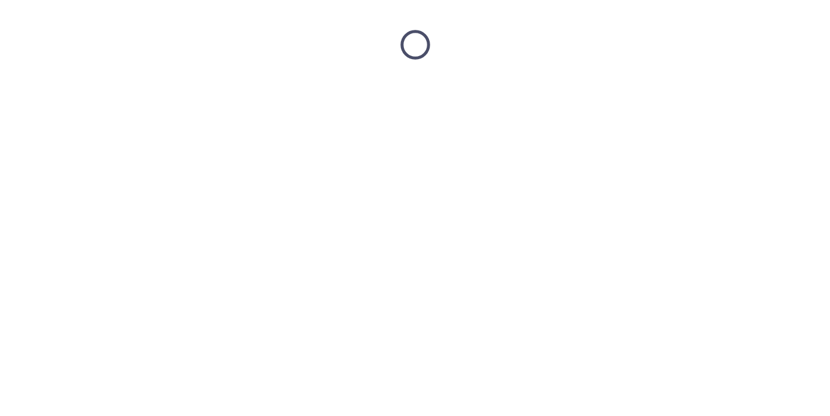
scroll to position [0, 0]
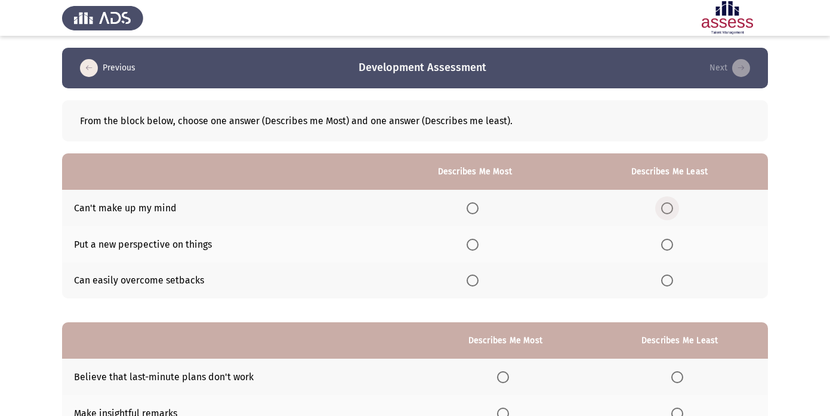
click at [672, 208] on span "Select an option" at bounding box center [667, 208] width 12 height 12
click at [672, 208] on input "Select an option" at bounding box center [667, 208] width 12 height 12
click at [475, 280] on span "Select an option" at bounding box center [472, 280] width 12 height 12
click at [475, 280] on input "Select an option" at bounding box center [472, 280] width 12 height 12
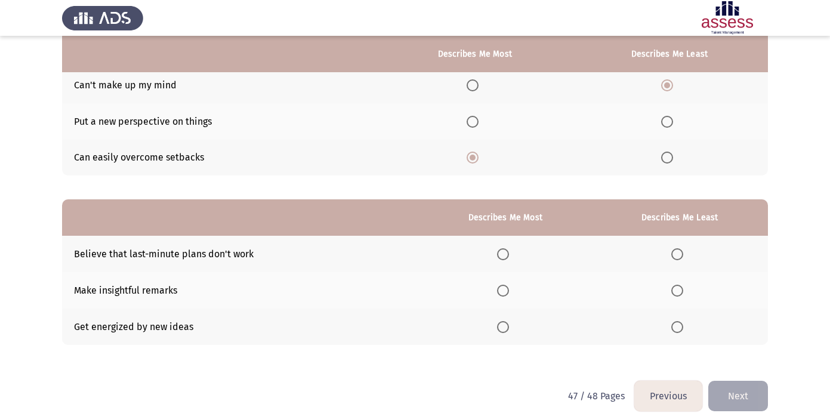
scroll to position [135, 0]
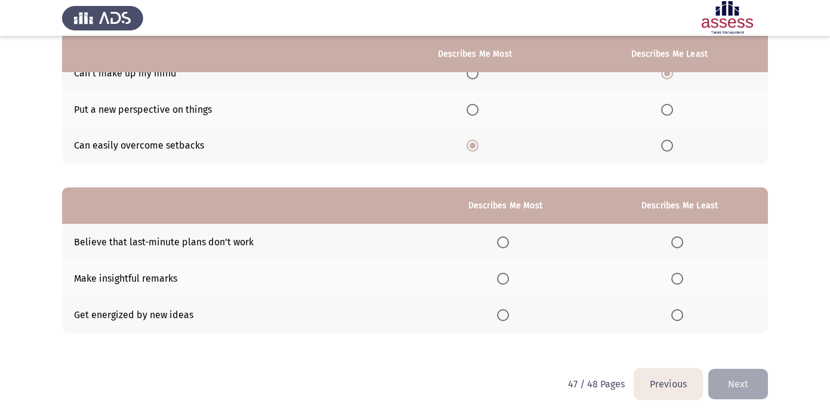
click at [506, 281] on span "Select an option" at bounding box center [503, 279] width 12 height 12
click at [506, 281] on input "Select an option" at bounding box center [503, 279] width 12 height 12
click at [689, 228] on th at bounding box center [679, 242] width 177 height 36
click at [686, 232] on th at bounding box center [679, 242] width 177 height 36
click at [675, 240] on span "Select an option" at bounding box center [677, 242] width 12 height 12
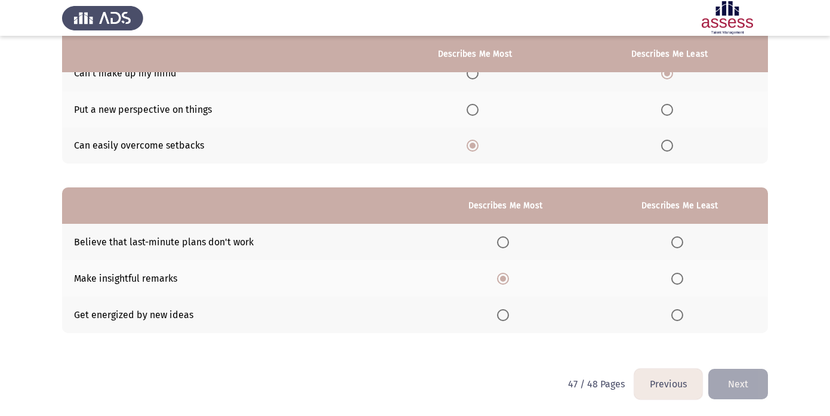
click at [675, 240] on input "Select an option" at bounding box center [677, 242] width 12 height 12
click at [744, 380] on button "Next" at bounding box center [738, 384] width 60 height 30
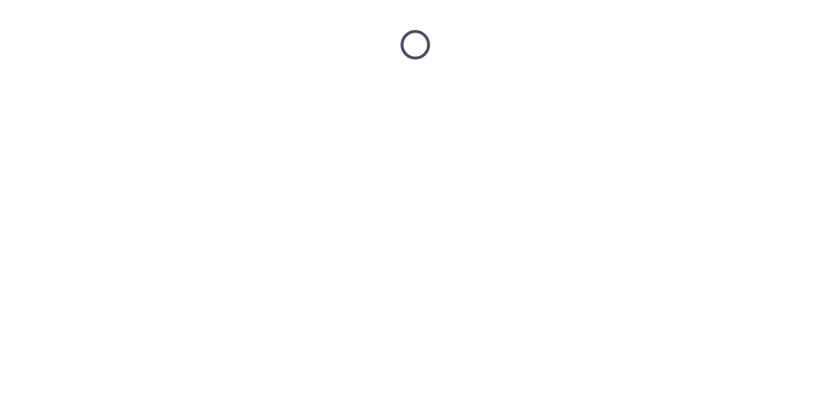
scroll to position [0, 0]
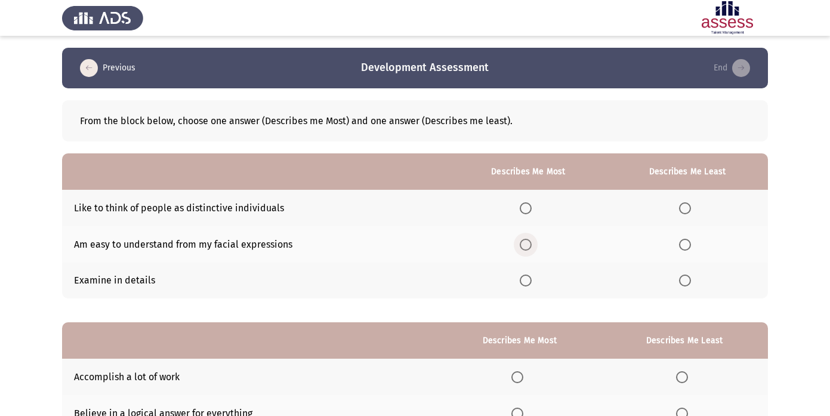
click at [528, 245] on span "Select an option" at bounding box center [525, 245] width 12 height 12
click at [528, 245] on input "Select an option" at bounding box center [525, 245] width 12 height 12
click at [687, 284] on span "Select an option" at bounding box center [685, 280] width 12 height 12
click at [687, 284] on input "Select an option" at bounding box center [685, 280] width 12 height 12
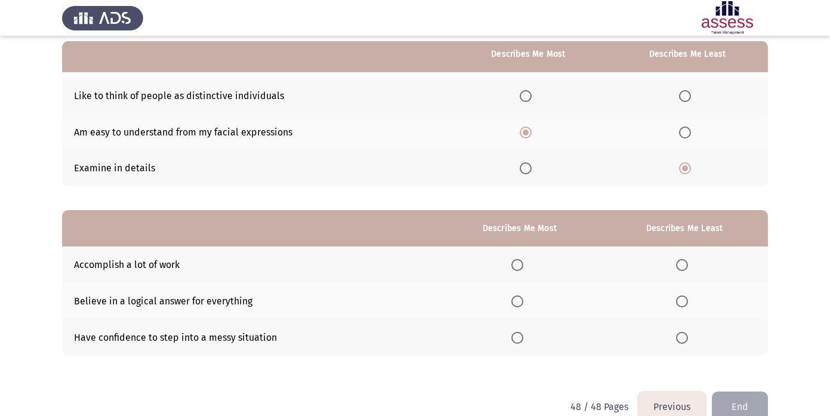
scroll to position [135, 0]
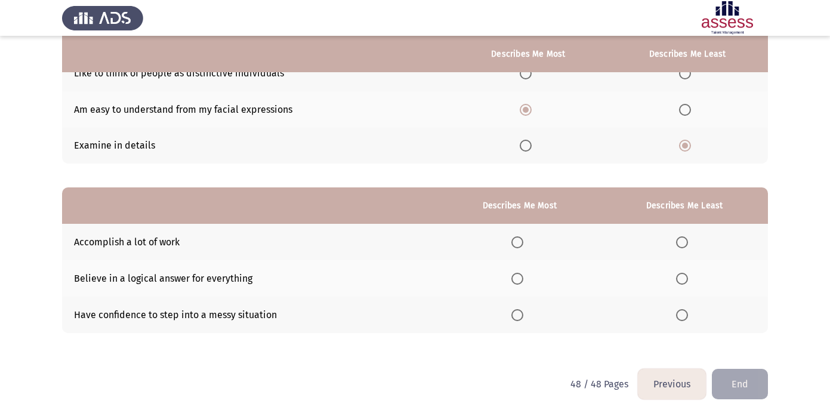
click at [521, 271] on th at bounding box center [519, 278] width 163 height 36
click at [519, 279] on span "Select an option" at bounding box center [517, 279] width 12 height 12
click at [519, 279] on input "Select an option" at bounding box center [517, 279] width 12 height 12
click at [688, 273] on span "Select an option" at bounding box center [682, 279] width 12 height 12
click at [688, 273] on input "Select an option" at bounding box center [682, 279] width 12 height 12
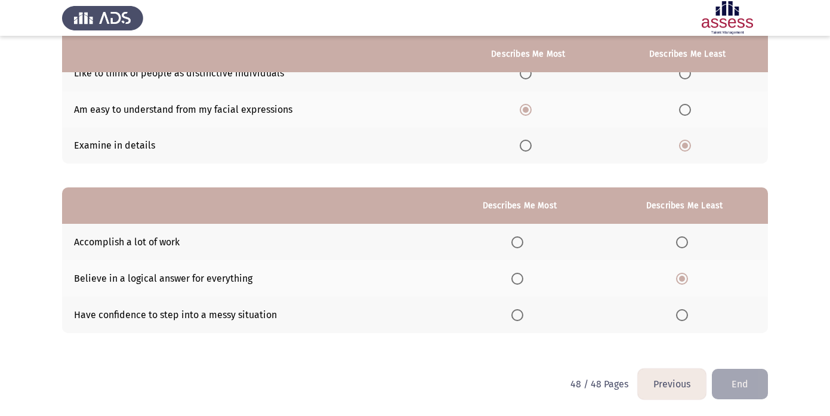
click at [523, 241] on span "Select an option" at bounding box center [517, 242] width 12 height 12
click at [523, 241] on input "Select an option" at bounding box center [517, 242] width 12 height 12
click at [743, 388] on button "End" at bounding box center [739, 384] width 56 height 30
